Goal: Task Accomplishment & Management: Manage account settings

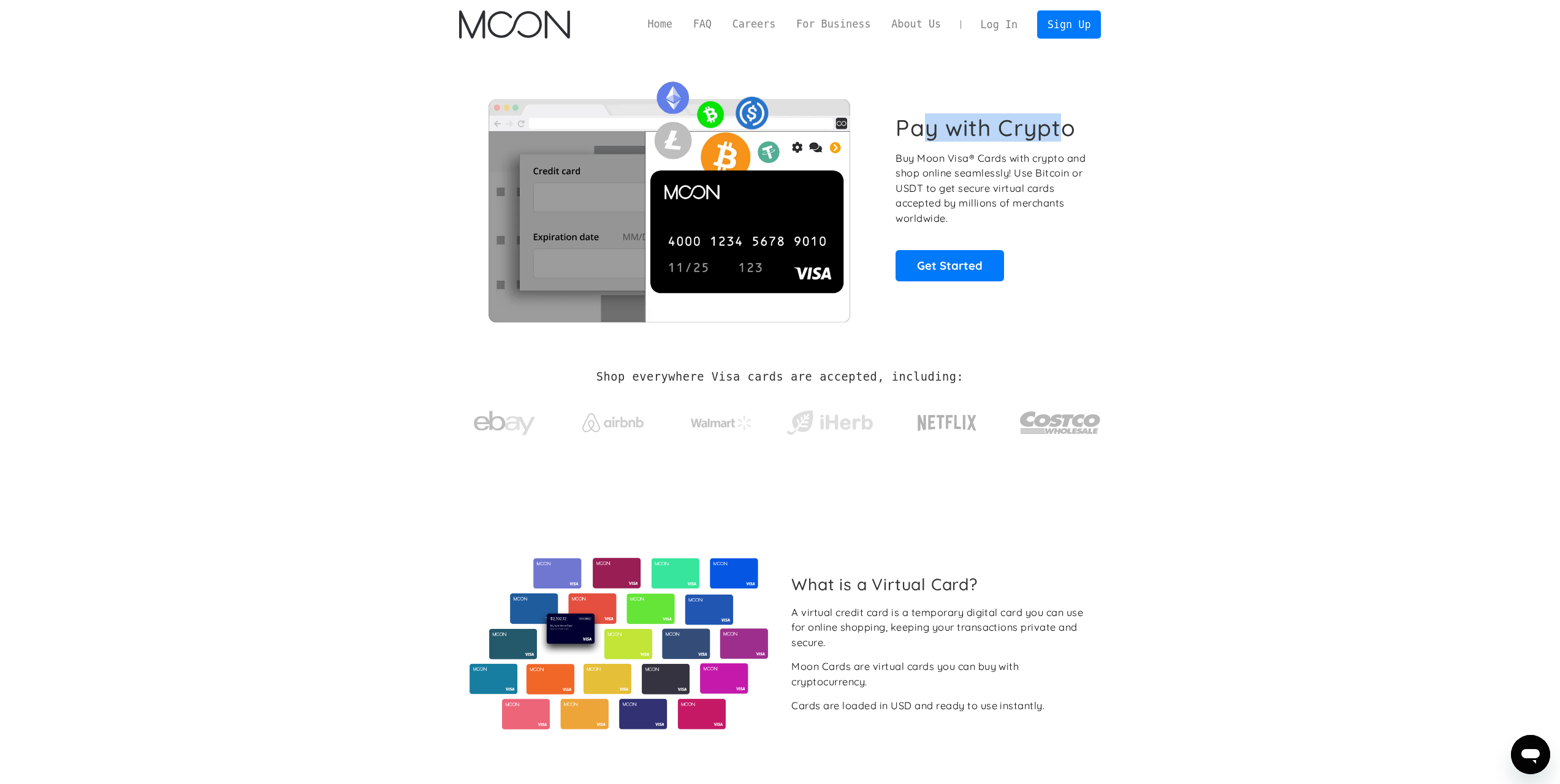
drag, startPoint x: 997, startPoint y: 130, endPoint x: 924, endPoint y: 130, distance: 73.0
click at [926, 130] on h1 "Pay with Crypto" at bounding box center [985, 128] width 180 height 27
click at [923, 129] on h1 "Pay with Crypto" at bounding box center [985, 128] width 180 height 27
drag, startPoint x: 895, startPoint y: 126, endPoint x: 1083, endPoint y: 116, distance: 188.3
click at [1083, 116] on div "Pay with Crypto Buy Moon Visa® Cards with crypto and shop online seamlessly! Us…" at bounding box center [780, 197] width 643 height 249
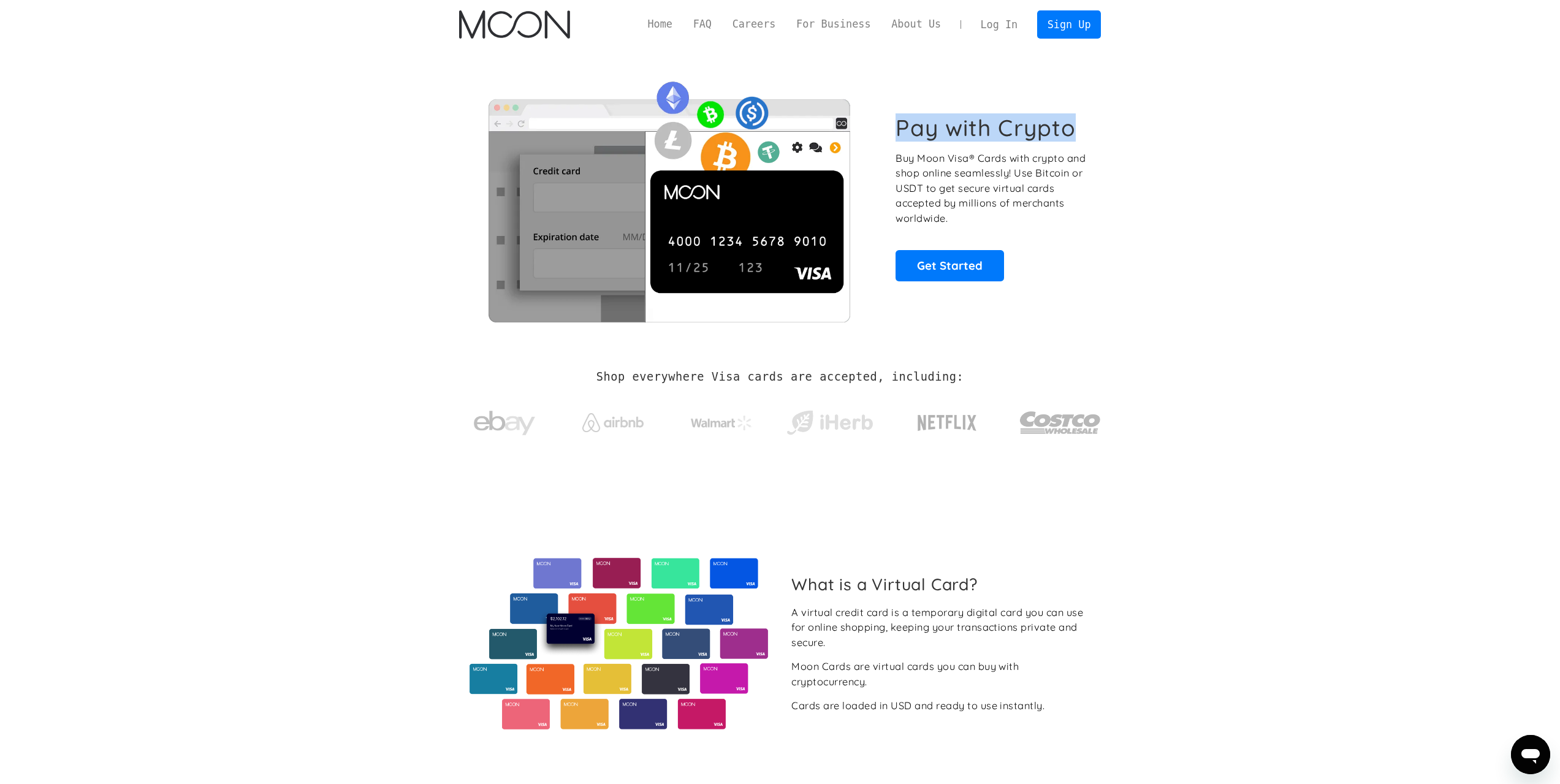
copy h1 "Pay with Crypto"
drag, startPoint x: 66, startPoint y: 521, endPoint x: 101, endPoint y: 675, distance: 157.9
click at [66, 523] on section "What is a Virtual Card? A virtual credit card is a temporary digital card you c…" at bounding box center [780, 644] width 1560 height 336
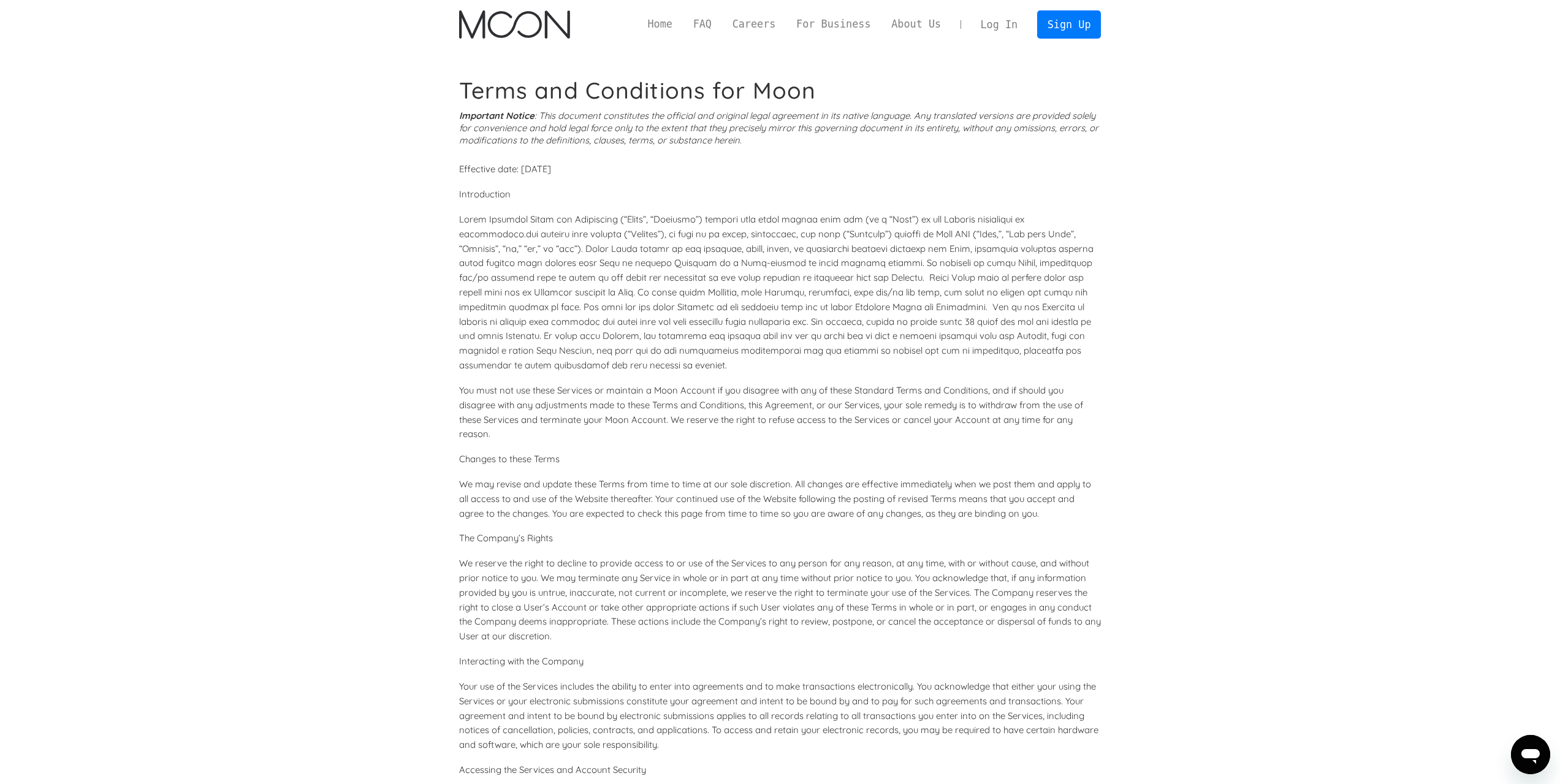
click at [1027, 27] on link "Log In" at bounding box center [999, 25] width 57 height 27
